Goal: Task Accomplishment & Management: Manage account settings

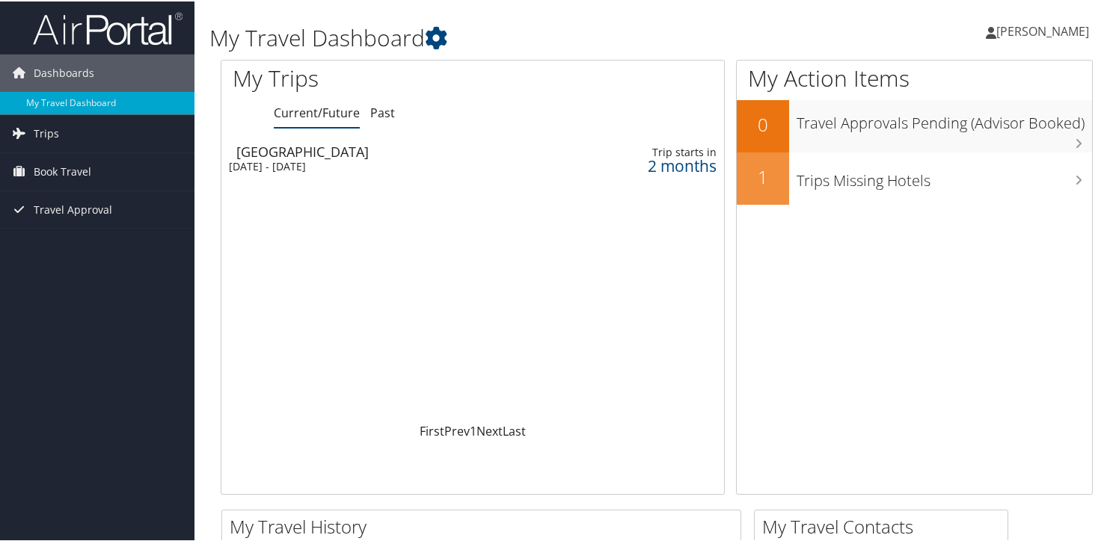
click at [1023, 28] on span "[PERSON_NAME]" at bounding box center [1042, 30] width 93 height 16
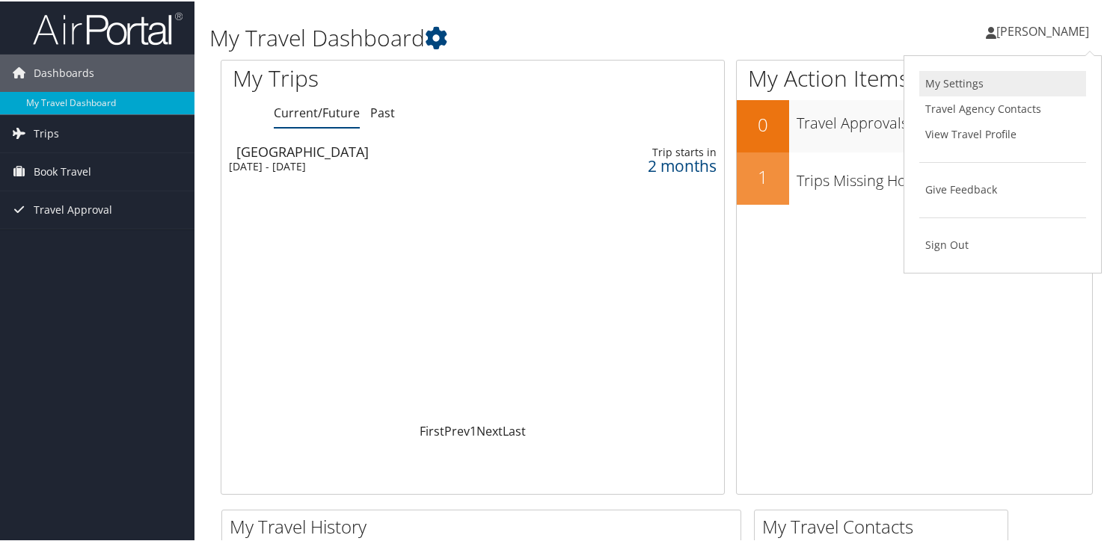
click at [962, 82] on link "My Settings" at bounding box center [1002, 82] width 167 height 25
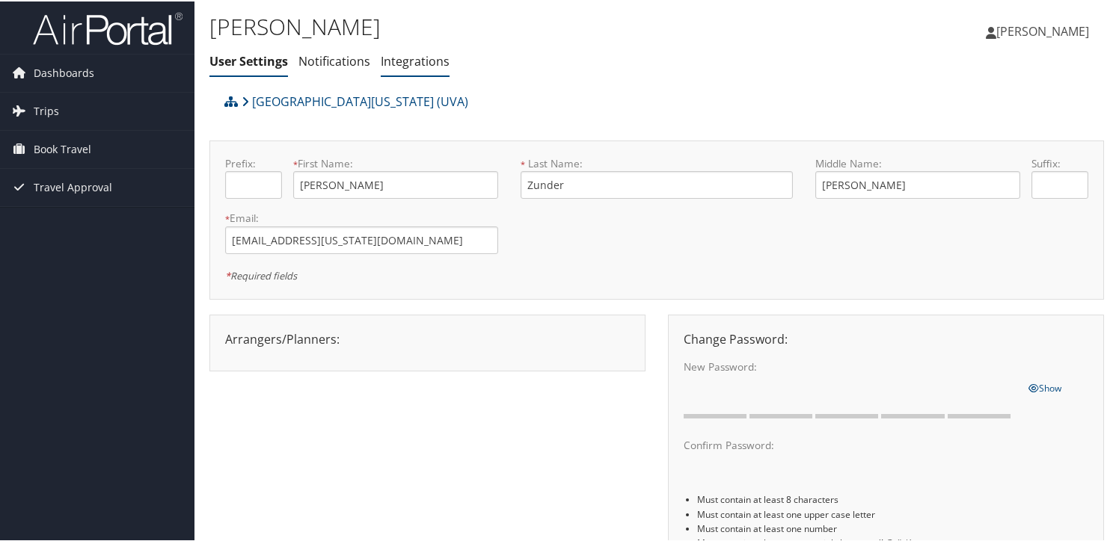
click at [419, 64] on link "Integrations" at bounding box center [415, 60] width 69 height 16
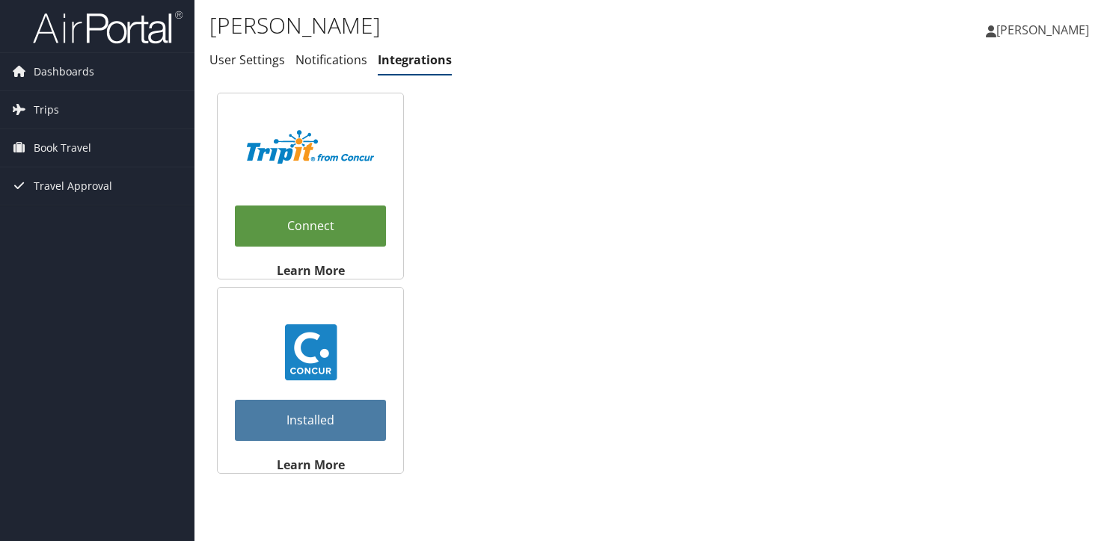
click at [1018, 28] on span "[PERSON_NAME]" at bounding box center [1042, 30] width 93 height 16
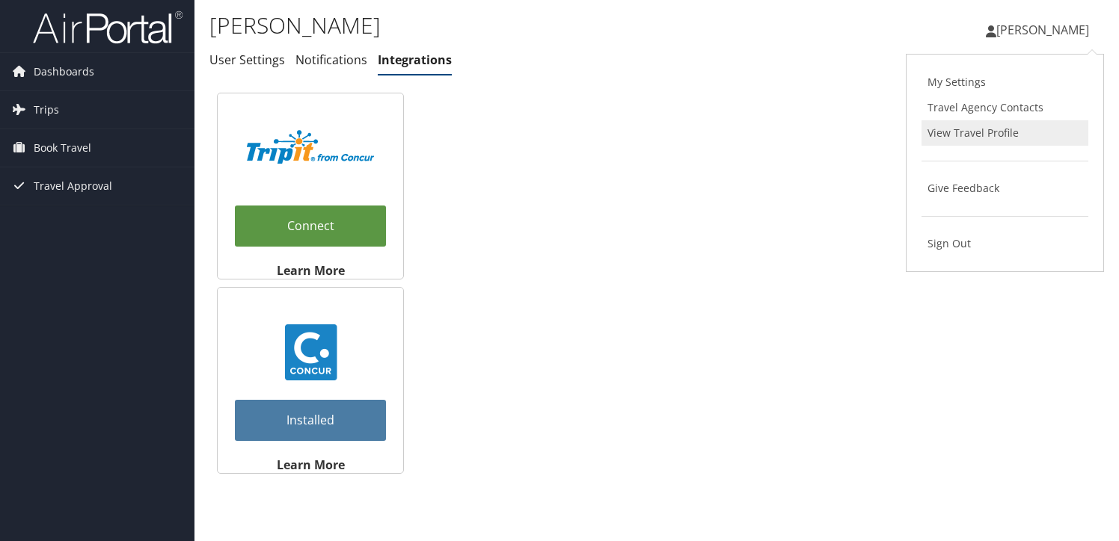
click at [979, 123] on link "View Travel Profile" at bounding box center [1004, 132] width 167 height 25
